Goal: Task Accomplishment & Management: Manage account settings

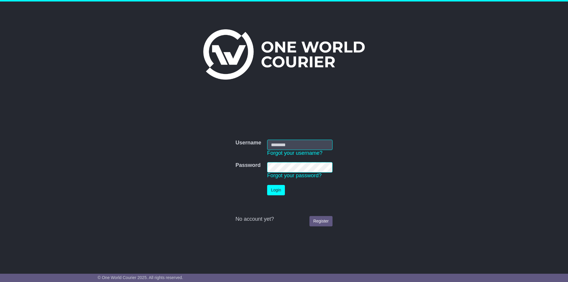
type input "**********"
click at [273, 187] on button "Login" at bounding box center [276, 190] width 18 height 10
